Goal: Communication & Community: Answer question/provide support

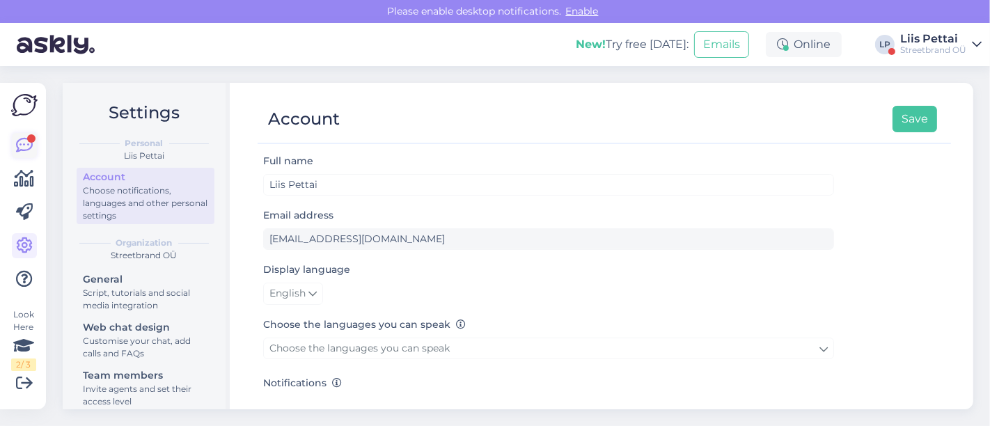
click at [28, 145] on icon at bounding box center [24, 145] width 17 height 17
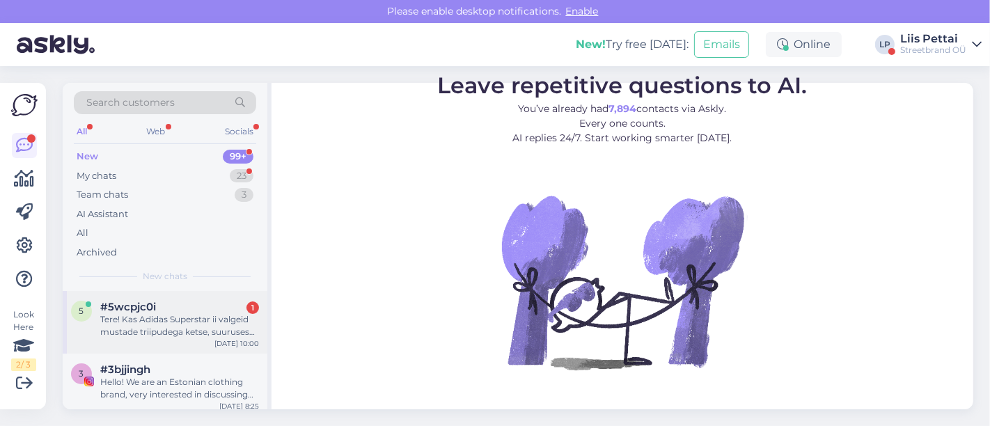
click at [87, 318] on div "5" at bounding box center [81, 311] width 21 height 21
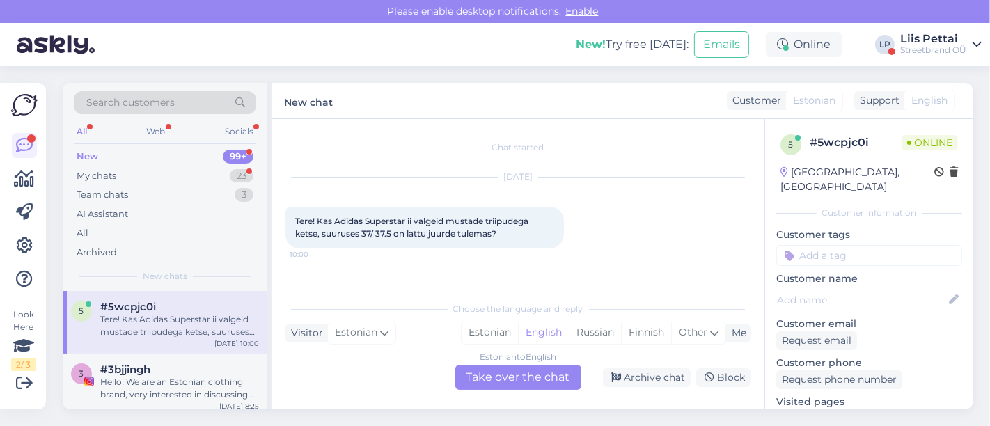
click at [512, 375] on div "Estonian to English Take over the chat" at bounding box center [518, 377] width 126 height 25
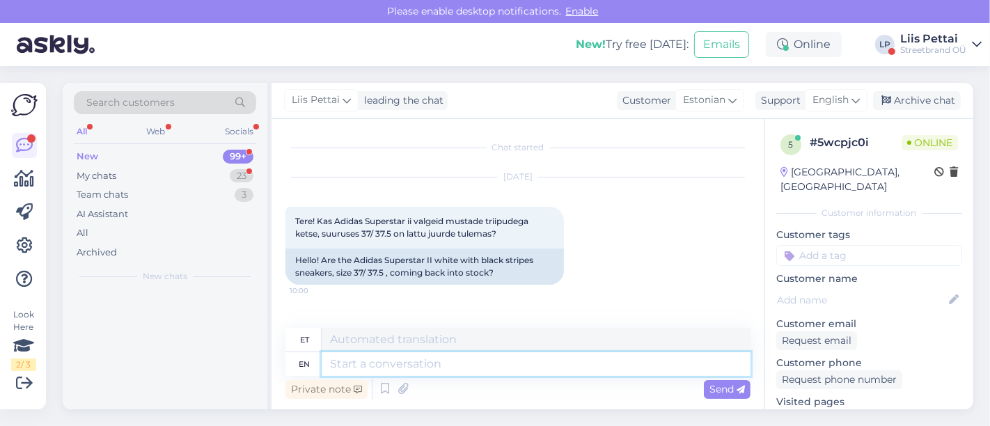
click at [465, 367] on textarea at bounding box center [536, 364] width 429 height 24
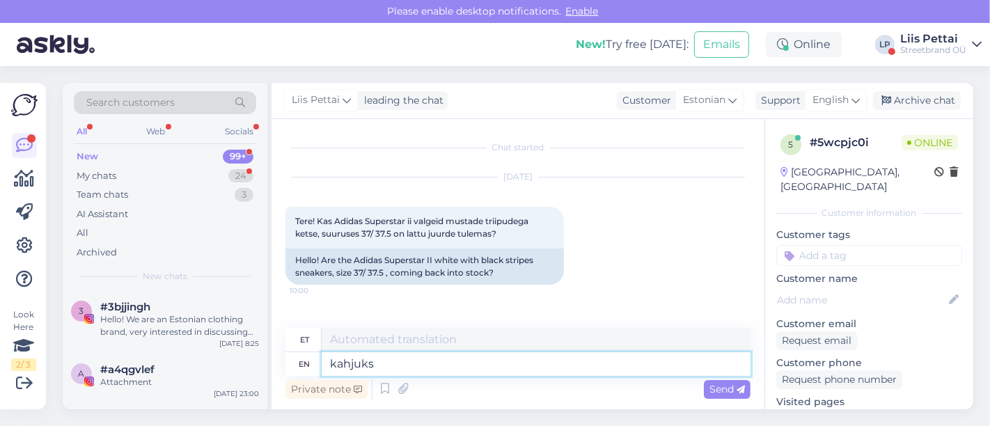
type textarea "kahjuks e"
type textarea "kahjuks"
type textarea "kahjuks ei"
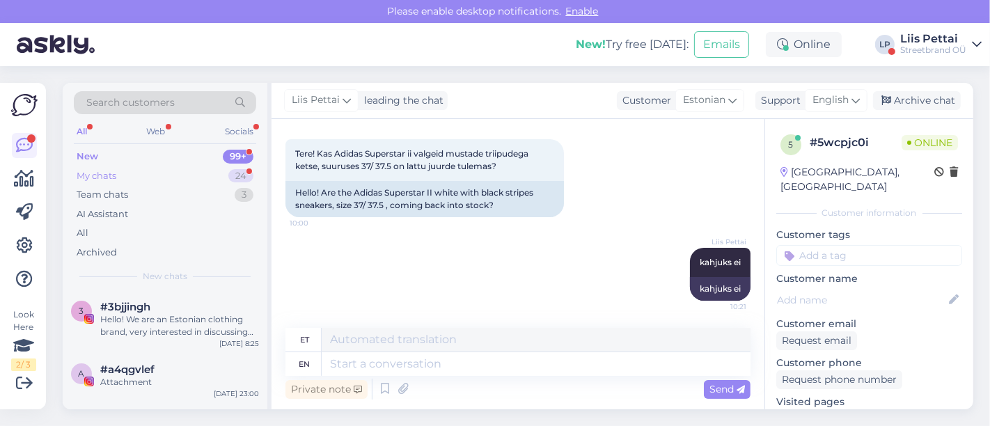
click at [108, 166] on div "My chats 24" at bounding box center [165, 175] width 182 height 19
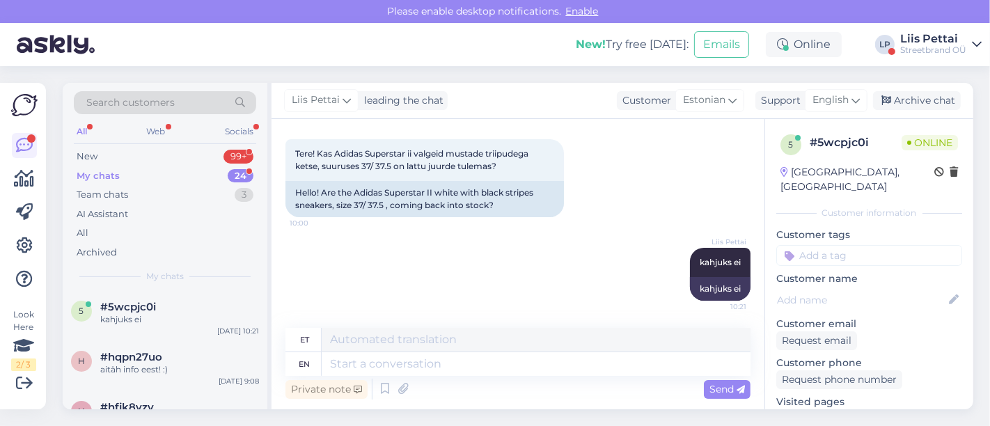
click at [943, 37] on div "Liis Pettai" at bounding box center [933, 38] width 66 height 11
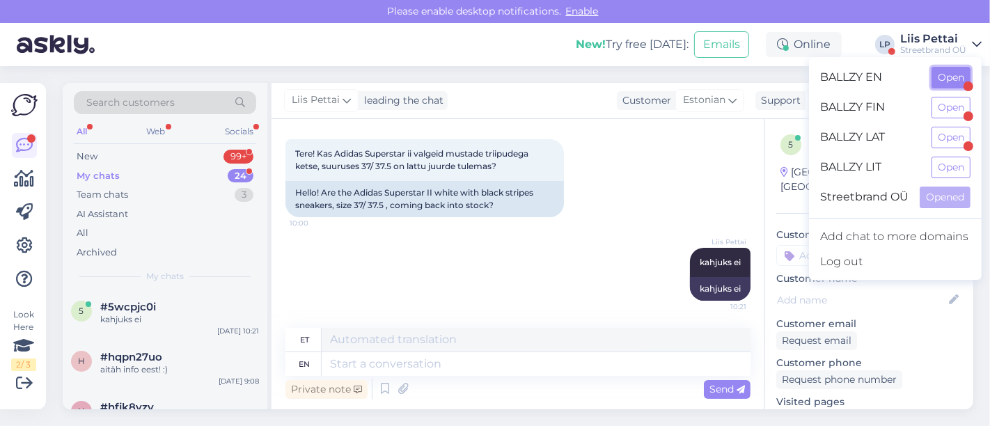
click at [951, 80] on button "Open" at bounding box center [951, 78] width 39 height 22
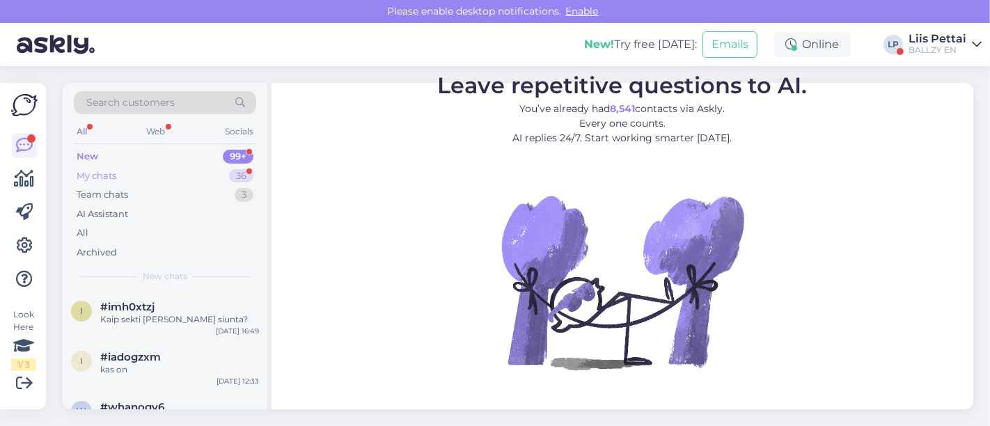
click at [141, 177] on div "My chats 36" at bounding box center [165, 175] width 182 height 19
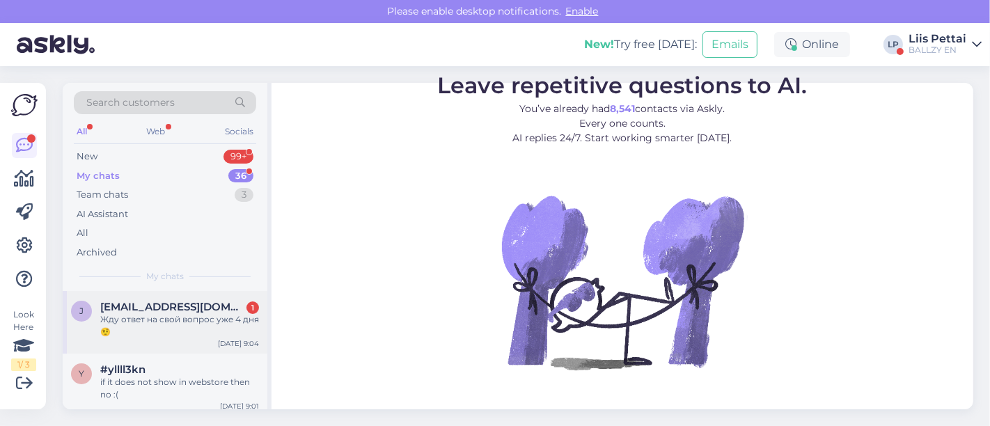
click at [142, 340] on div "[PERSON_NAME] [PERSON_NAME][EMAIL_ADDRESS][DOMAIN_NAME] 1 Жду ответ на свой воп…" at bounding box center [165, 322] width 205 height 63
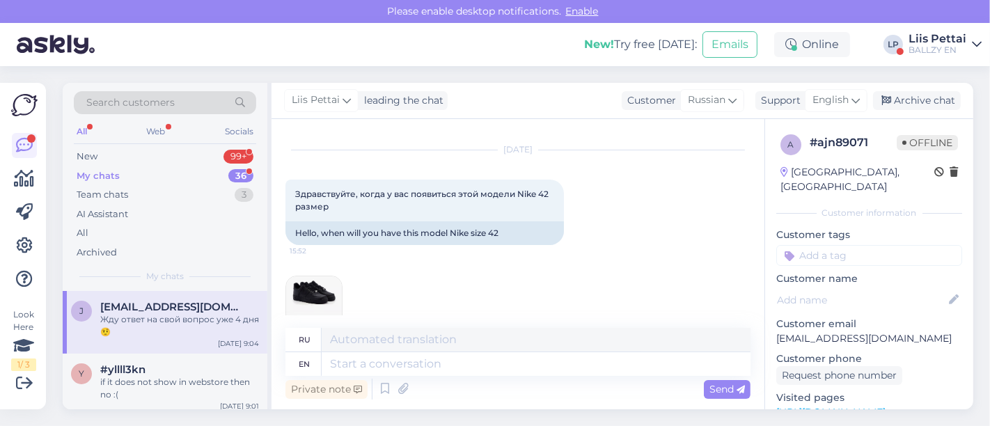
scroll to position [24, 0]
click at [322, 304] on img at bounding box center [314, 307] width 56 height 56
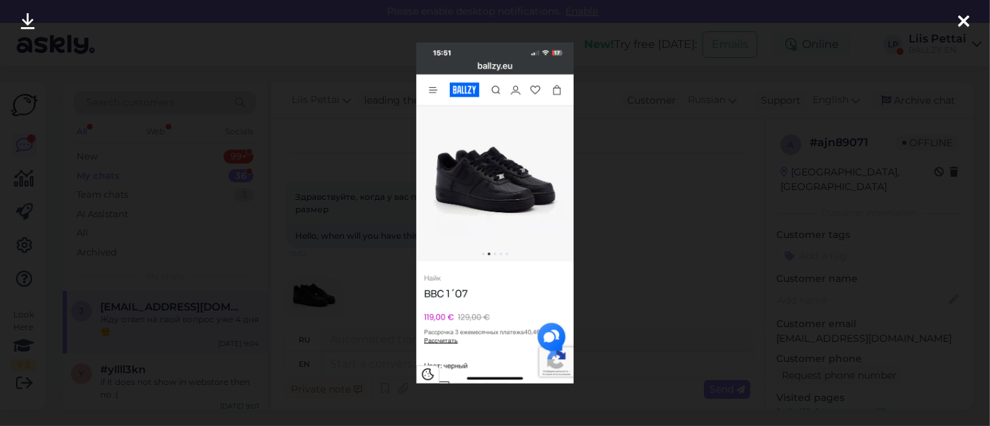
click at [352, 319] on div at bounding box center [495, 213] width 990 height 426
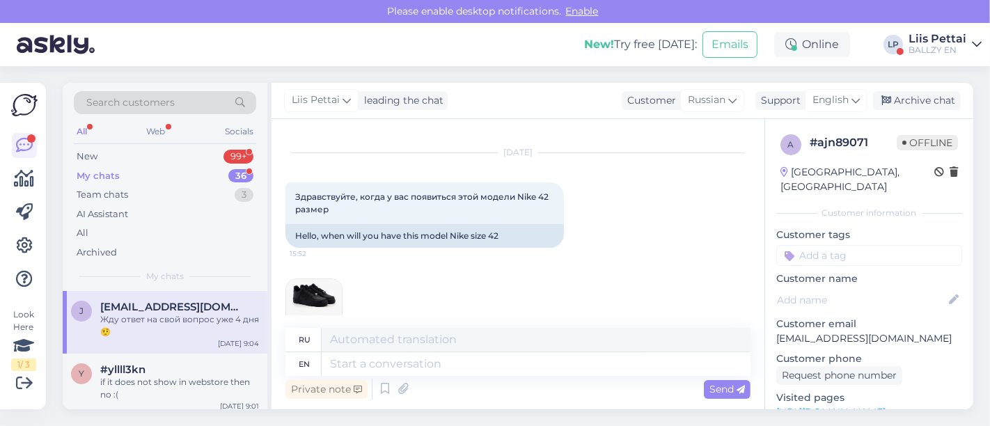
click at [316, 298] on img at bounding box center [314, 307] width 56 height 56
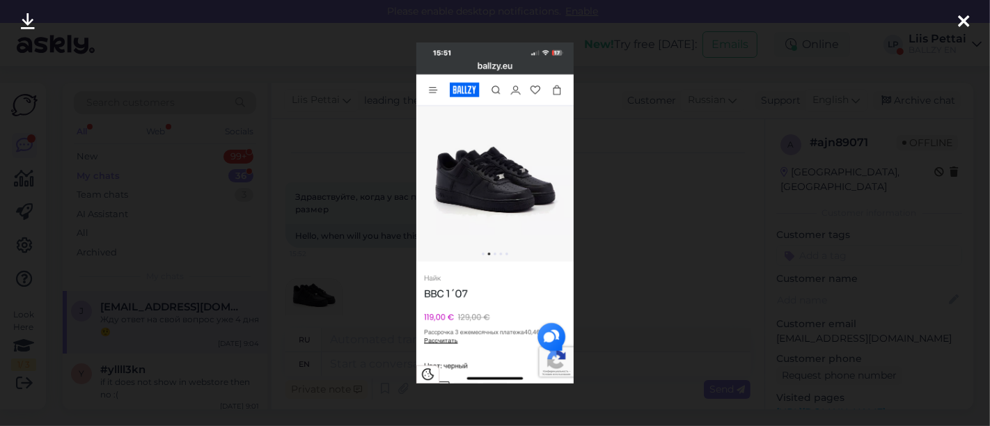
click at [368, 331] on div at bounding box center [495, 213] width 990 height 426
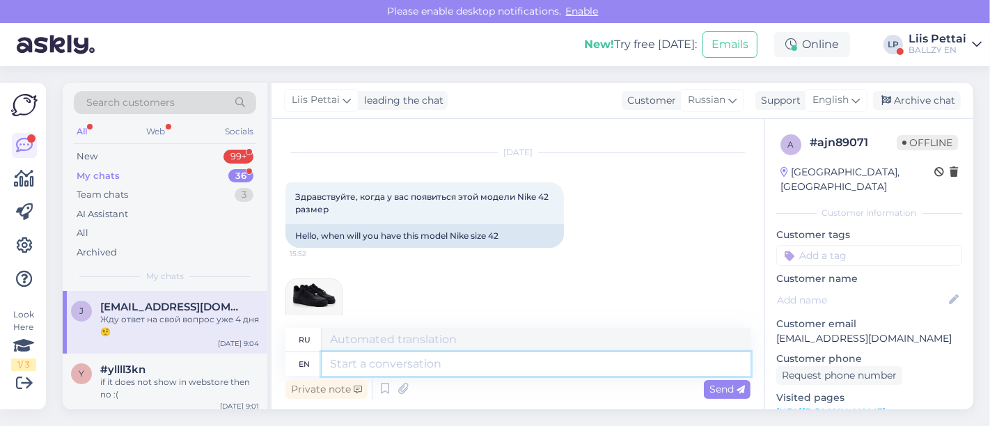
click at [447, 365] on textarea at bounding box center [536, 364] width 429 height 24
type textarea "Hello,"
type textarea "Привет,"
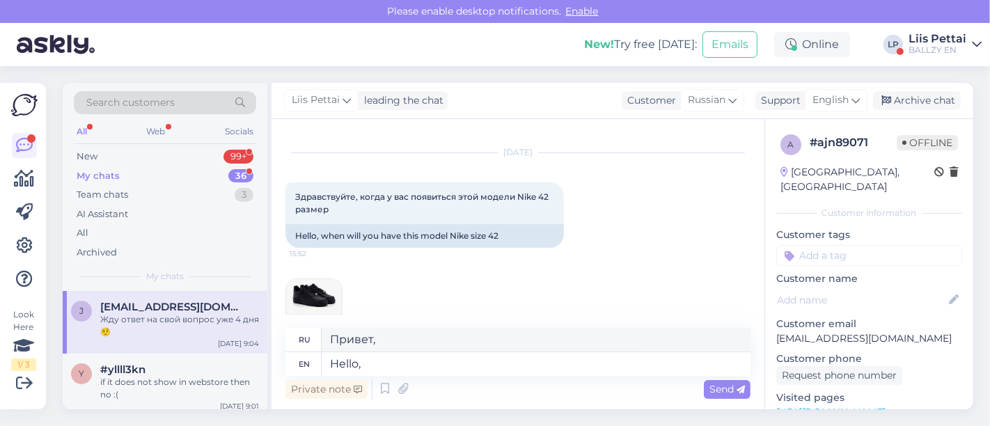
click at [836, 406] on link "[URL][DOMAIN_NAME]" at bounding box center [830, 412] width 109 height 13
click at [412, 364] on textarea "Hello," at bounding box center [536, 364] width 429 height 24
type textarea "Hello, its a n"
type textarea "Привет, это"
type textarea "Hello, its a new"
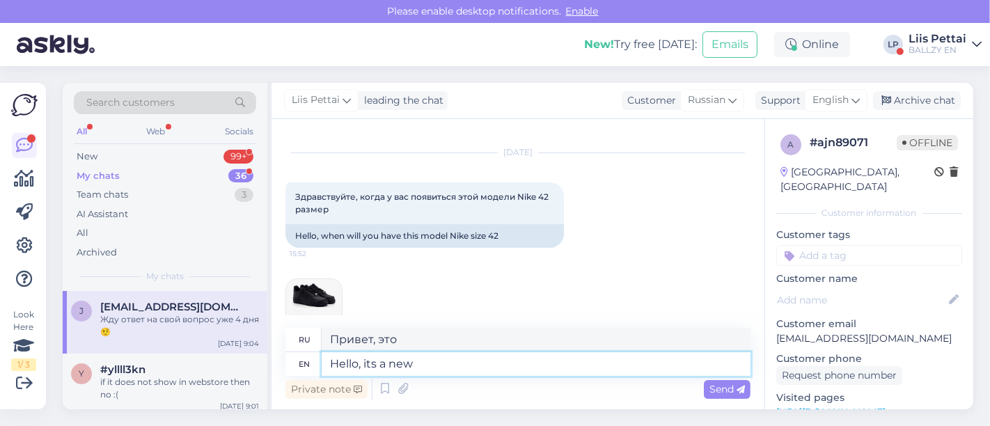
type textarea "Привет, это новый"
type textarea "Hello, its a new model, so"
type textarea "Привет, это новая модель."
type textarea "Hello, its a new model, so"
type textarea "Привет, это новая модель, так что"
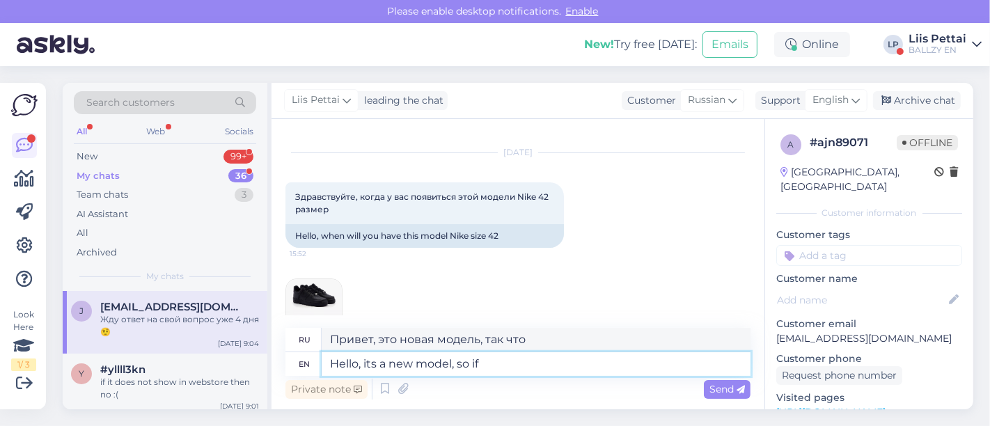
type textarea "Hello, its a new model, so if i"
type textarea "Здравствуйте, это новая модель, так что если"
type textarea "Hello, its a new model, so if its ri"
type textarea "Привет, это новая модель, так что если это"
type textarea "Hello, its a new model, so if its right n"
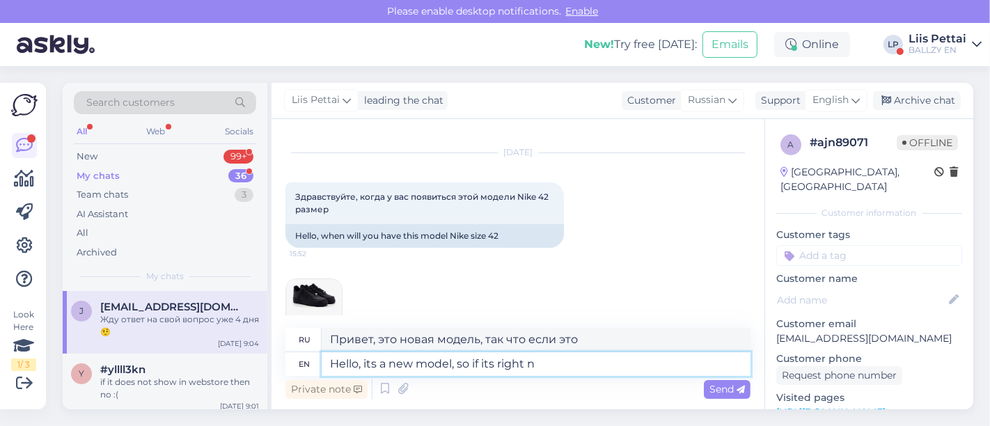
type textarea "Привет, это новая модель, так что если это правда"
type textarea "Hello, its a new model, so if its right now so"
type textarea "Привет, это новая модель, так что если сейчас"
type textarea "Hello, its a new model, so if its right now sold ou"
type textarea "Здравствуйте, это новая модель, так что если она сейчас продается"
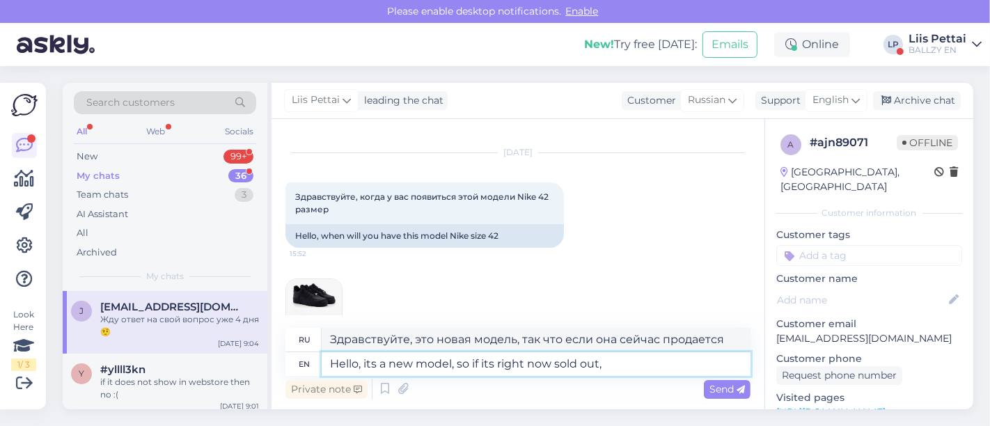
type textarea "Hello, its a new model, so if its right now sold out, i"
type textarea "Привет, это новая модель, так что если она сейчас распродана,"
type textarea "Hello, its a new model, so if its right now sold out, it c"
type textarea "Привет, это новая модель, так что если она сейчас распродана, то..."
type textarea "Hello, its a new model, so if its right now sold out, it can ar"
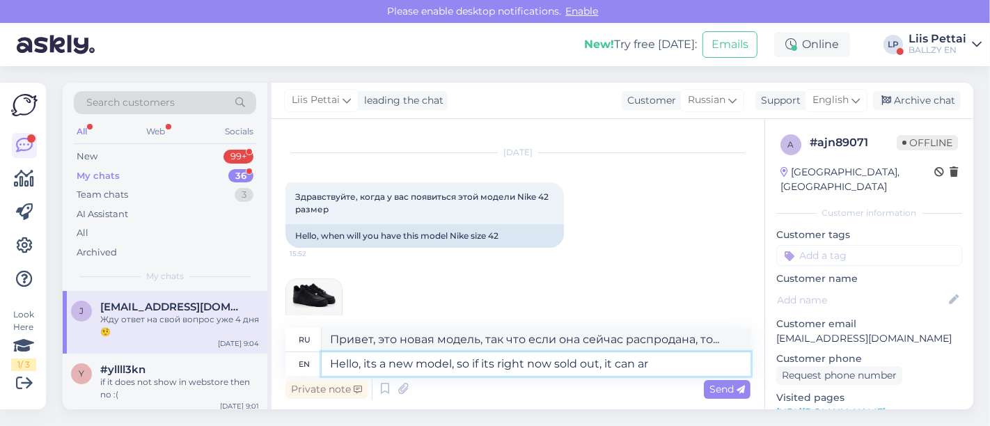
type textarea "Привет, это новая модель, так что если она сейчас распродана, то может"
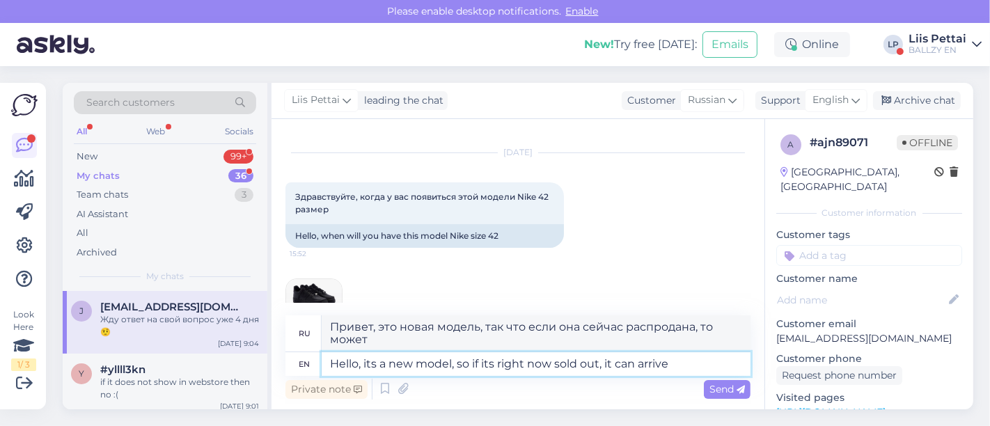
type textarea "Hello, its a new model, so if its right now sold out, it can arrive"
type textarea "Здравствуйте, это новая модель, так что если она сейчас распродана, она может п…"
type textarea "Hello, its a new model, so if its right now sold out, it can arrive back a"
type textarea "Здравствуйте, это новая модель, так что если она сейчас распродана, она может в…"
type textarea "Hello, its a new model, so if its right now sold out, it can arrive back about 8"
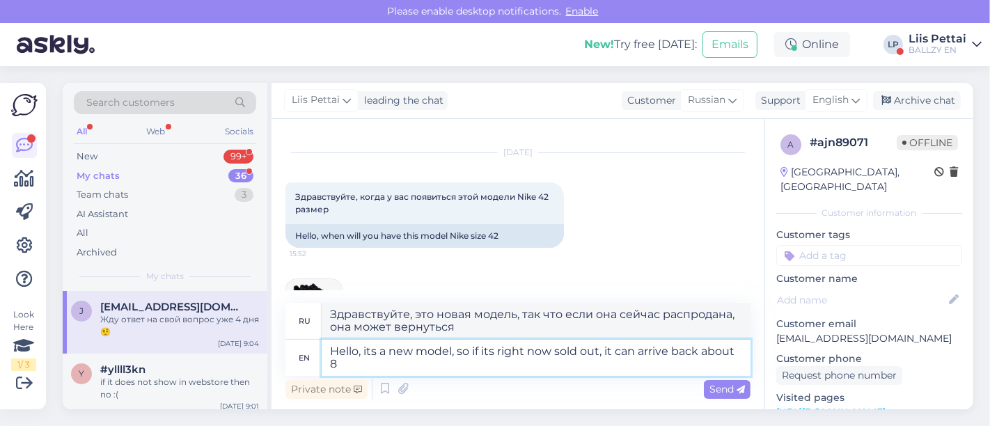
type textarea "Здравствуйте, это новая модель, так что если она сейчас распродана, она может в…"
type textarea "Hello, its a new model, so if its right now sold out, it can arrive back about …"
type textarea "Здравствуйте, это новая модель, так что если она сейчас распродана, то она може…"
type textarea "Hello, its a new model, so if its right now sold out, it can arrive back about …"
type textarea "Здравствуйте, это новая модель, так что если она сейчас распродана, то она може…"
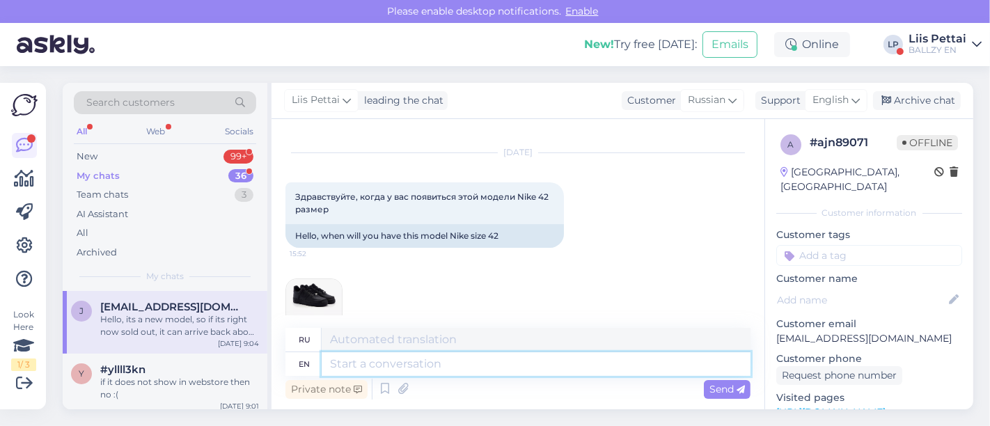
scroll to position [305, 0]
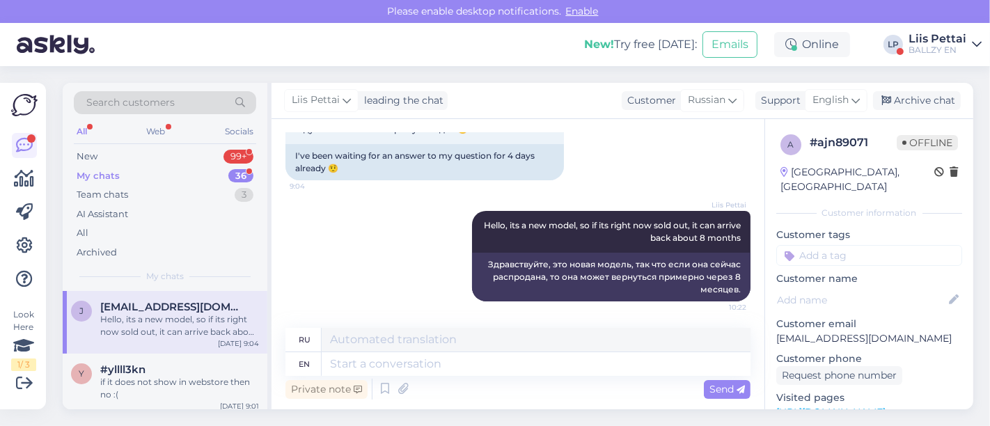
click at [119, 325] on div "Hello, its a new model, so if its right now sold out, it can arrive back about …" at bounding box center [179, 325] width 159 height 25
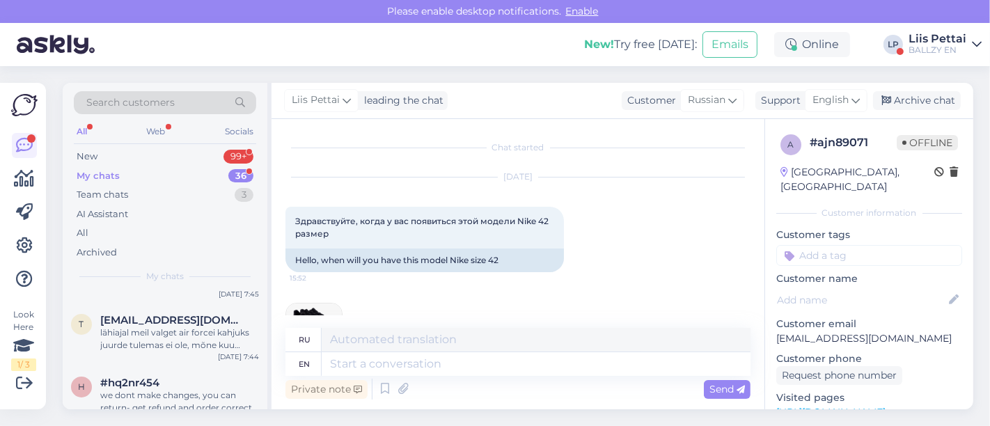
scroll to position [464, 0]
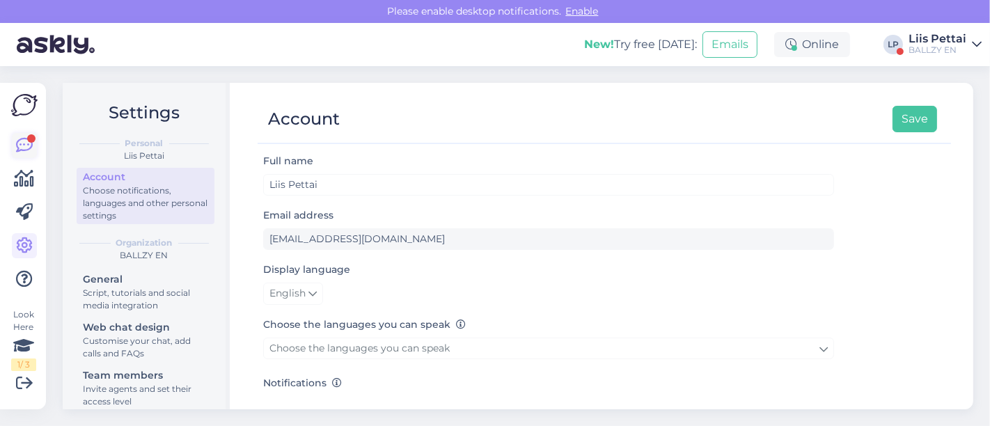
click at [35, 146] on link at bounding box center [24, 145] width 25 height 25
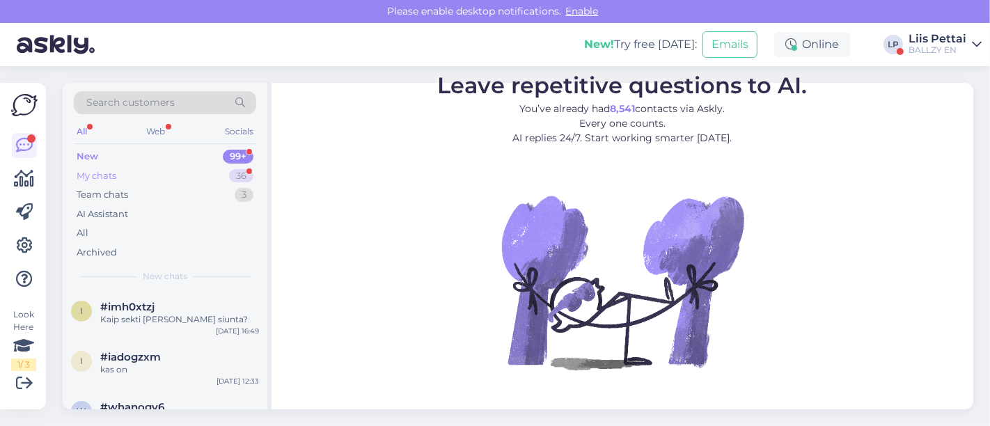
click at [138, 175] on div "My chats 36" at bounding box center [165, 175] width 182 height 19
